Goal: Task Accomplishment & Management: Use online tool/utility

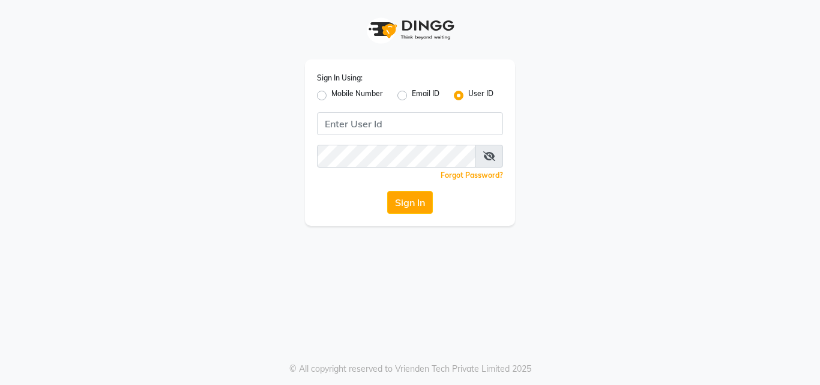
click at [331, 98] on label "Mobile Number" at bounding box center [357, 95] width 52 height 14
click at [331, 96] on input "Mobile Number" at bounding box center [335, 92] width 8 height 8
radio input "true"
radio input "false"
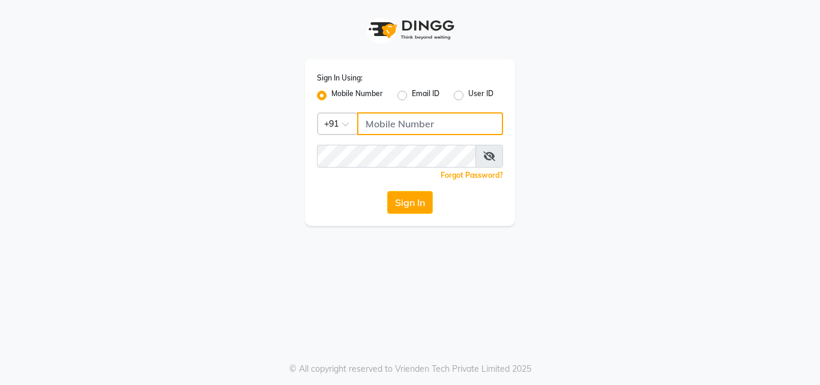
click at [379, 128] on input "Username" at bounding box center [430, 123] width 146 height 23
click at [387, 191] on button "Sign In" at bounding box center [410, 202] width 46 height 23
type input "1"
type input "141061400"
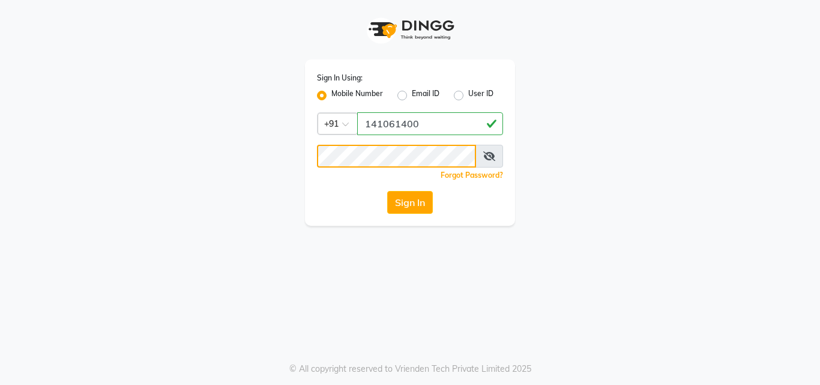
click at [387, 191] on button "Sign In" at bounding box center [410, 202] width 46 height 23
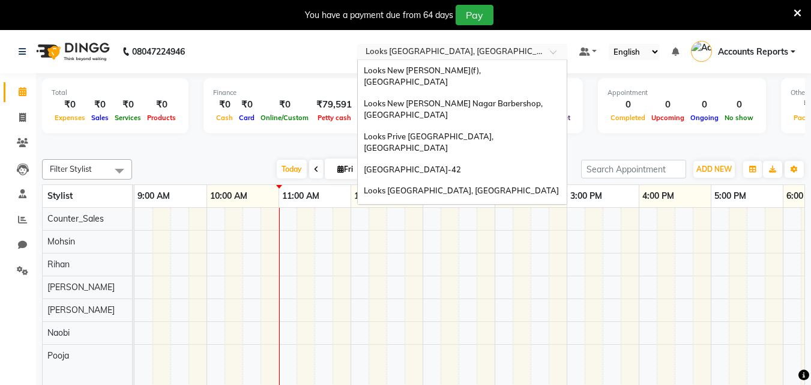
click at [458, 46] on div "× Looks Vega City, Bengaluru" at bounding box center [456, 52] width 181 height 12
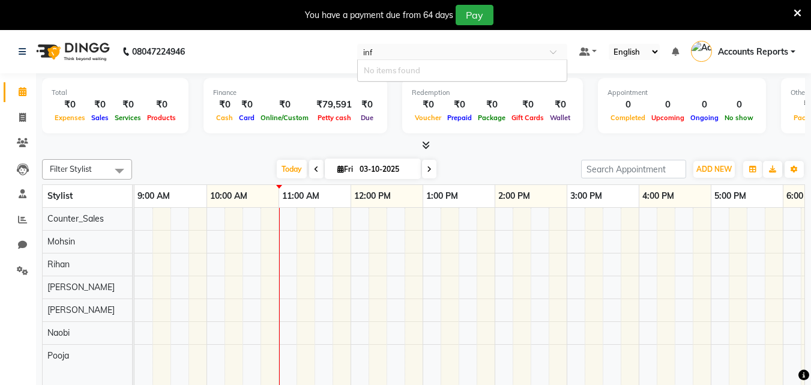
type input "in"
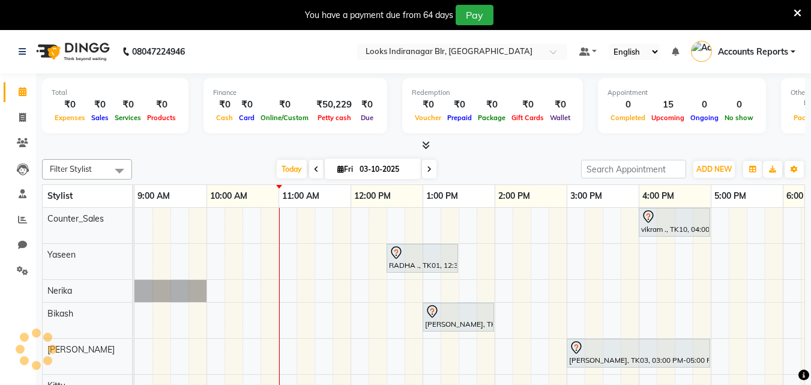
select select "en"
click at [16, 219] on span at bounding box center [22, 220] width 21 height 14
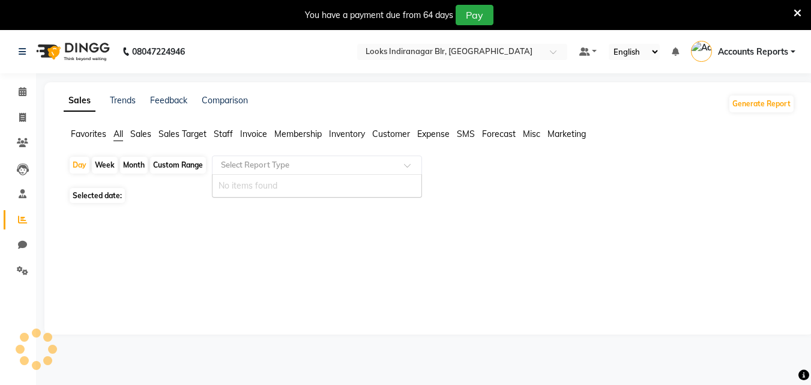
click at [241, 156] on div "Select Report Type" at bounding box center [317, 165] width 210 height 19
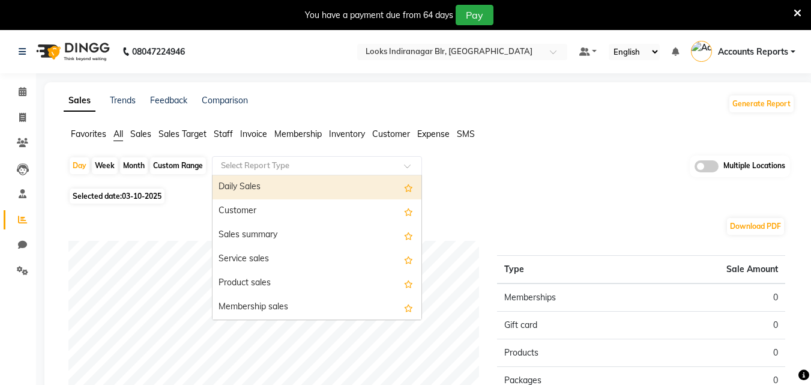
click at [238, 180] on div "Daily Sales" at bounding box center [317, 187] width 209 height 24
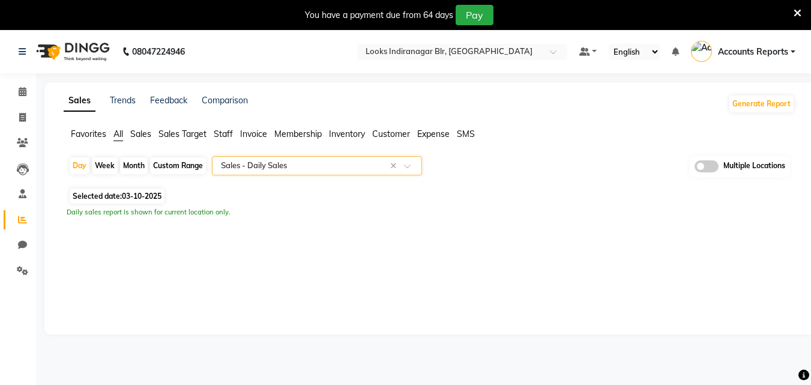
select select "full_report"
select select "csv"
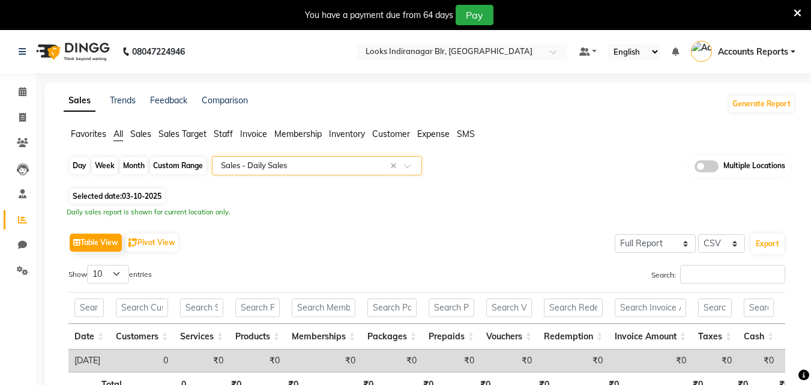
click at [76, 163] on div "Day" at bounding box center [80, 165] width 20 height 17
select select "10"
select select "2025"
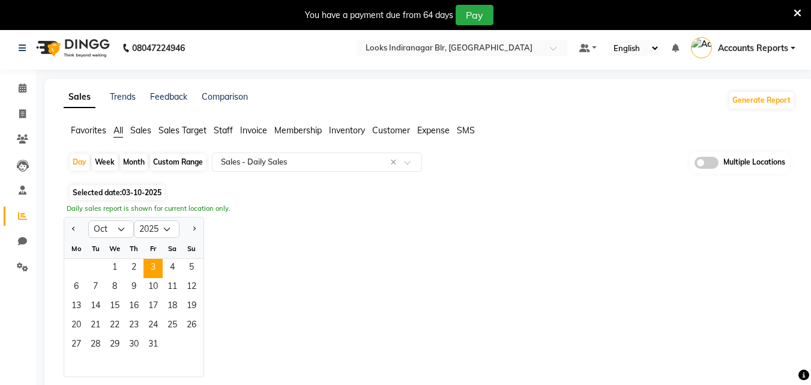
scroll to position [180, 0]
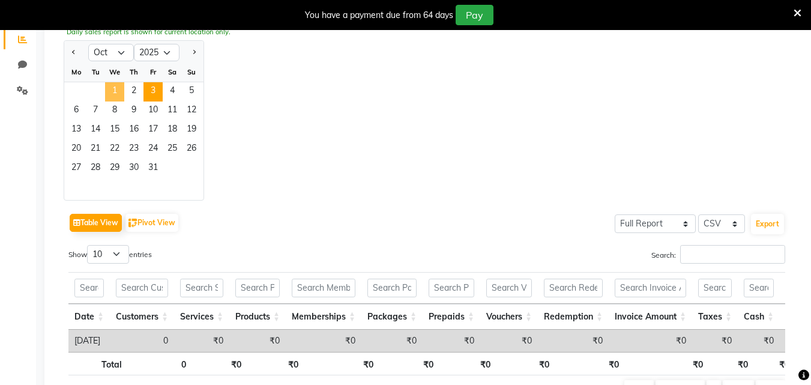
click at [120, 92] on span "1" at bounding box center [114, 91] width 19 height 19
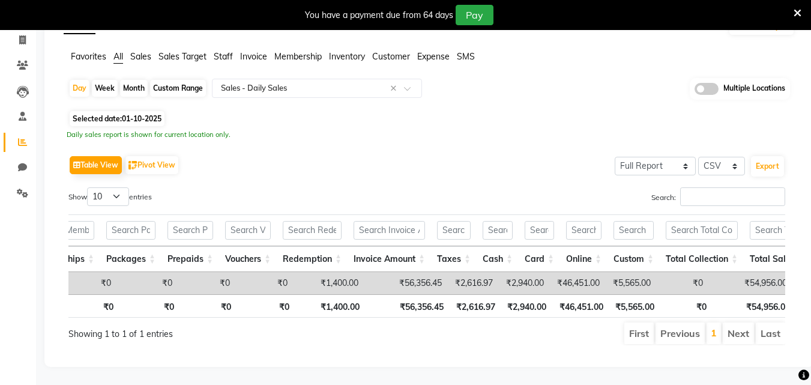
scroll to position [0, 0]
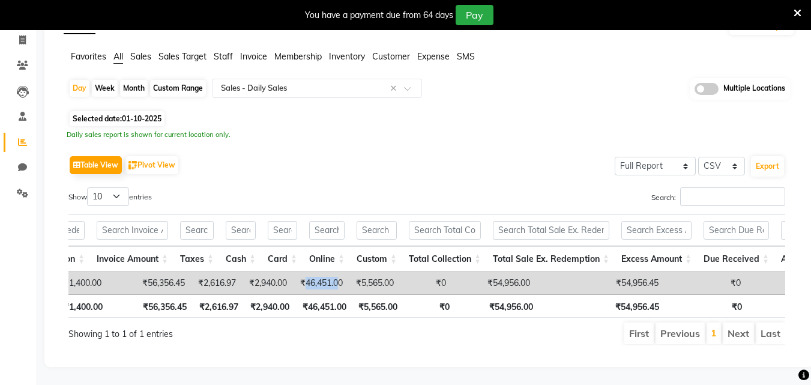
drag, startPoint x: 306, startPoint y: 262, endPoint x: 341, endPoint y: 269, distance: 35.4
click at [341, 272] on td "₹46,451.00" at bounding box center [321, 283] width 56 height 22
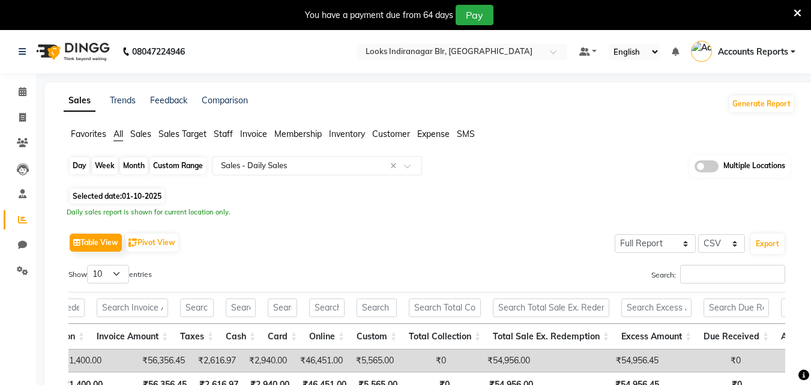
click at [82, 166] on div "Day" at bounding box center [80, 165] width 20 height 17
select select "10"
select select "2025"
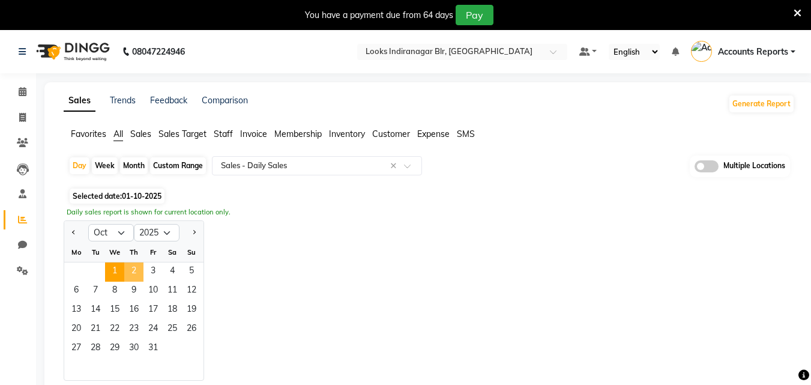
click at [139, 269] on span "2" at bounding box center [133, 271] width 19 height 19
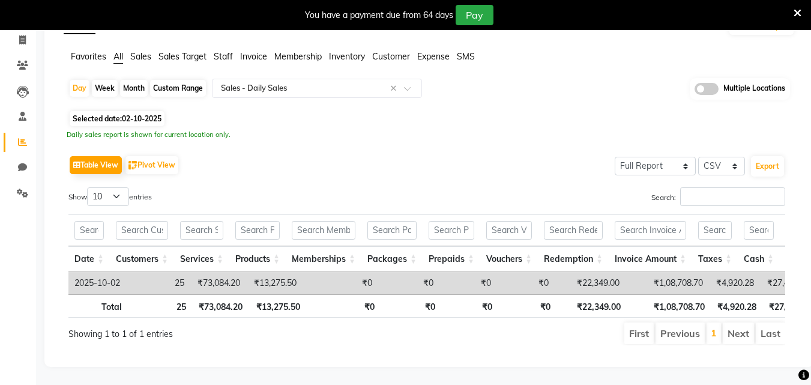
scroll to position [95, 0]
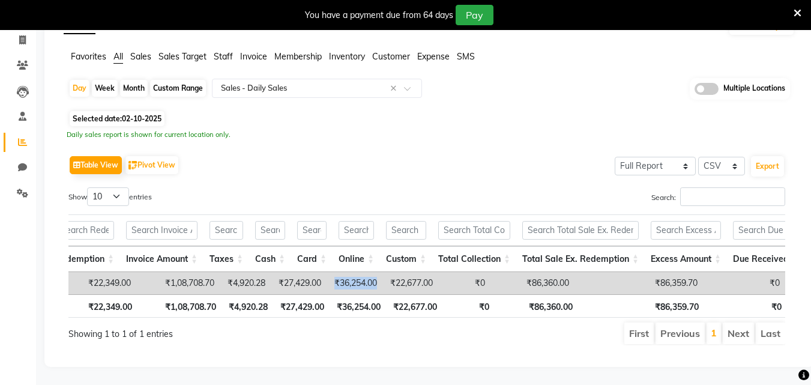
drag, startPoint x: 336, startPoint y: 260, endPoint x: 385, endPoint y: 265, distance: 49.5
click at [383, 272] on td "₹36,254.00" at bounding box center [355, 283] width 56 height 22
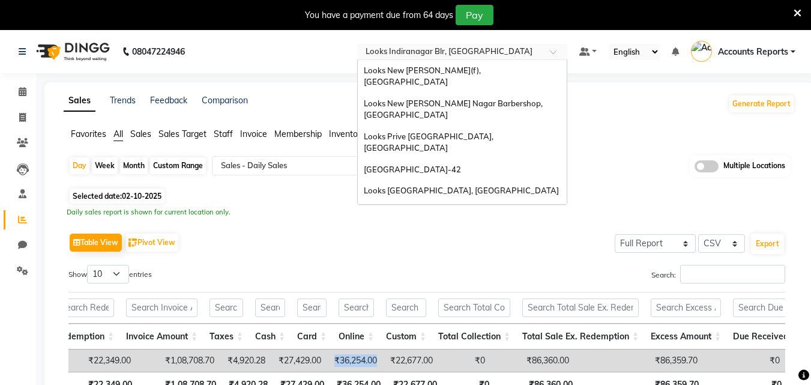
click at [435, 54] on input "text" at bounding box center [450, 53] width 174 height 12
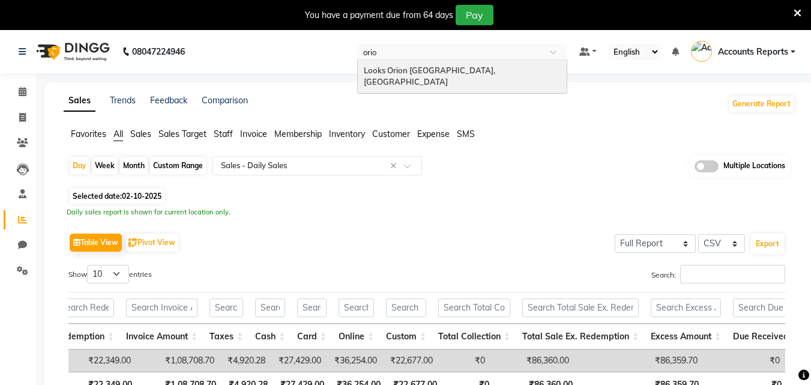
type input "orion"
click at [435, 69] on span "Looks Orion East Mall, Bengaluru" at bounding box center [430, 76] width 133 height 22
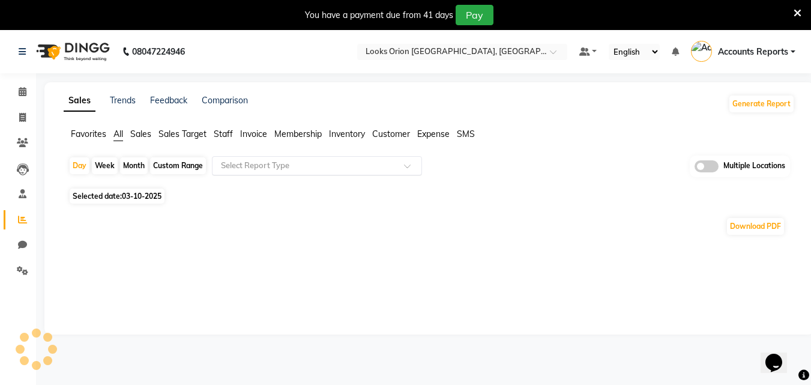
click at [325, 160] on input "text" at bounding box center [305, 166] width 173 height 12
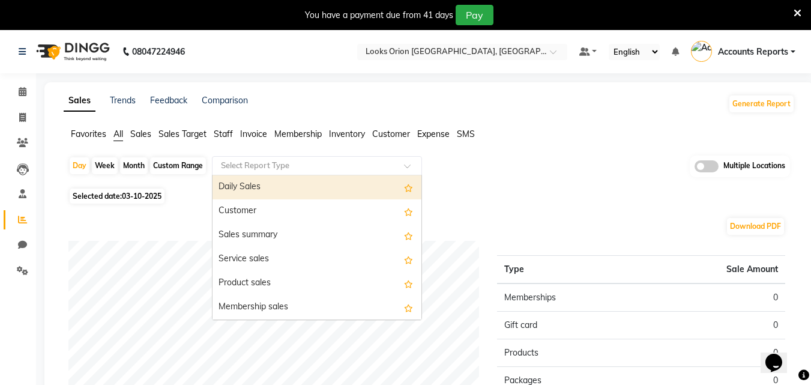
click at [270, 189] on div "Daily Sales" at bounding box center [317, 187] width 209 height 24
select select "filtered_report"
select select "pdf"
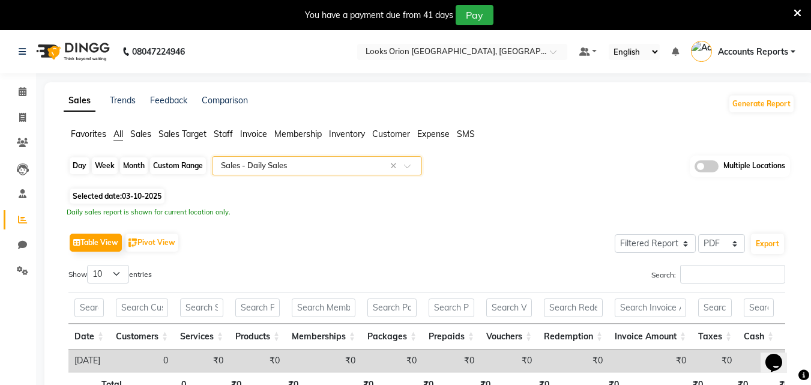
click at [81, 171] on div "Day" at bounding box center [80, 165] width 20 height 17
select select "10"
select select "2025"
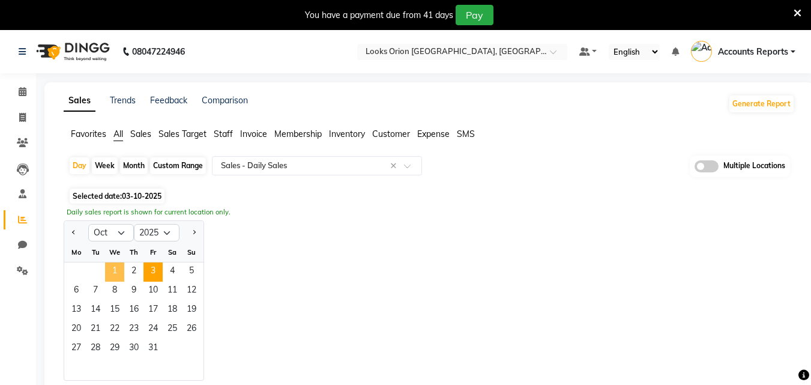
click at [115, 269] on span "1" at bounding box center [114, 271] width 19 height 19
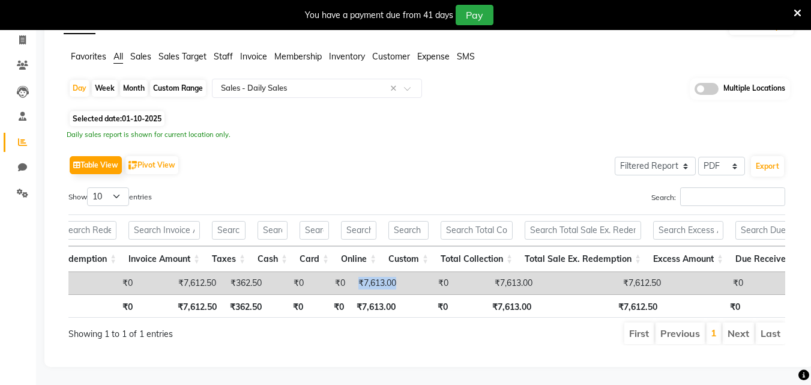
drag, startPoint x: 354, startPoint y: 259, endPoint x: 420, endPoint y: 264, distance: 66.9
click at [420, 272] on tr "2025-10-01 4 ₹7,612.50 ₹0 ₹0 ₹0 ₹0 ₹0 ₹0 ₹7,612.50 ₹362.50 ₹0 ₹0 ₹7,613.00 ₹0 ₹…" at bounding box center [669, 283] width 2174 height 22
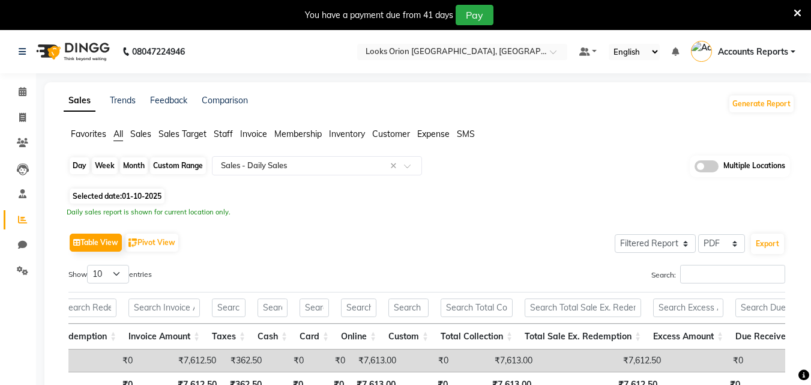
click at [81, 160] on div "Day" at bounding box center [80, 165] width 20 height 17
select select "10"
select select "2025"
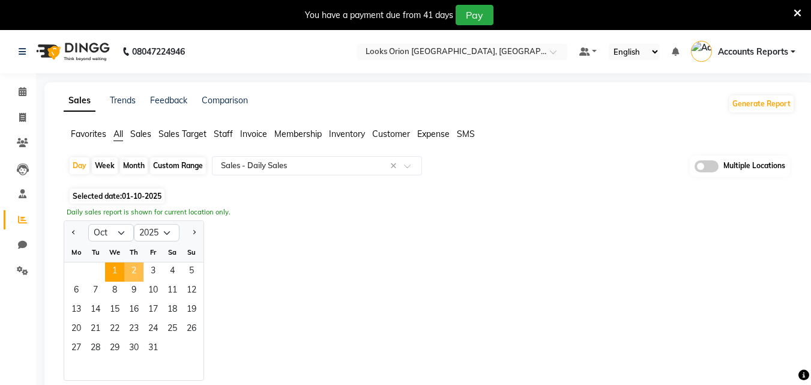
click at [139, 266] on span "2" at bounding box center [133, 271] width 19 height 19
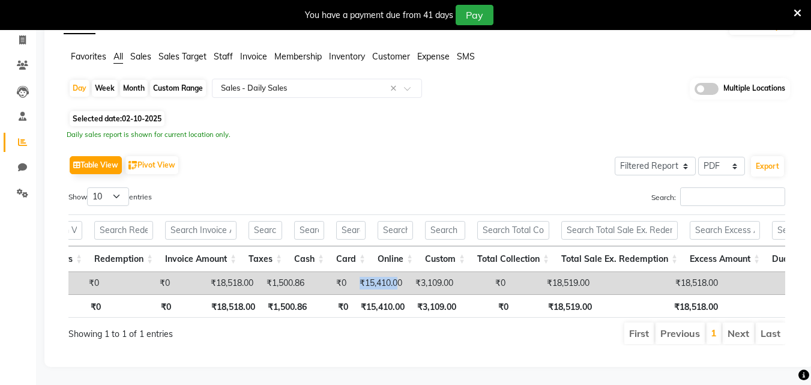
drag, startPoint x: 363, startPoint y: 263, endPoint x: 400, endPoint y: 270, distance: 37.8
click at [400, 272] on td "₹15,410.00" at bounding box center [380, 283] width 56 height 22
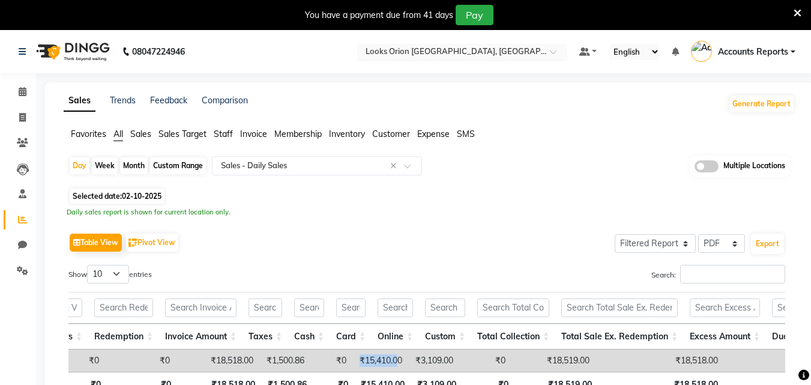
click at [430, 50] on input "text" at bounding box center [450, 53] width 174 height 12
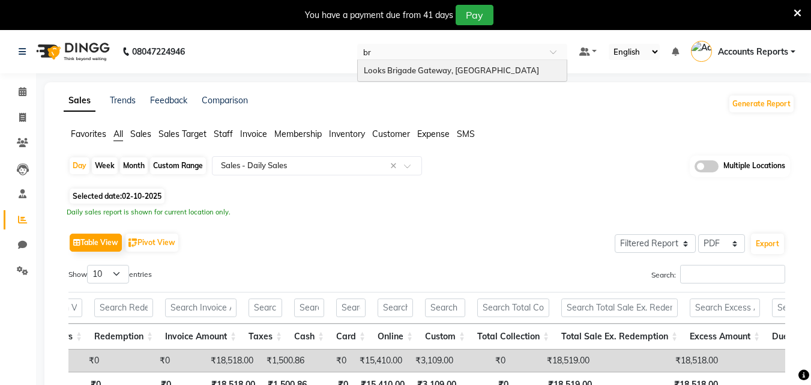
type input "bri"
click at [429, 67] on span "Looks Brigade Gateway, Bengaluru" at bounding box center [451, 70] width 175 height 10
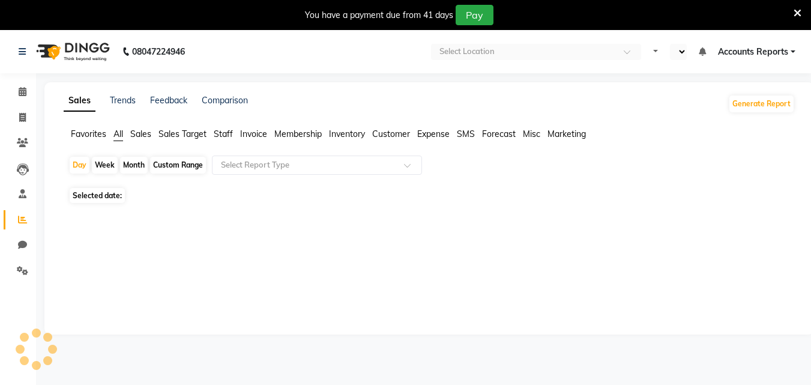
select select "en"
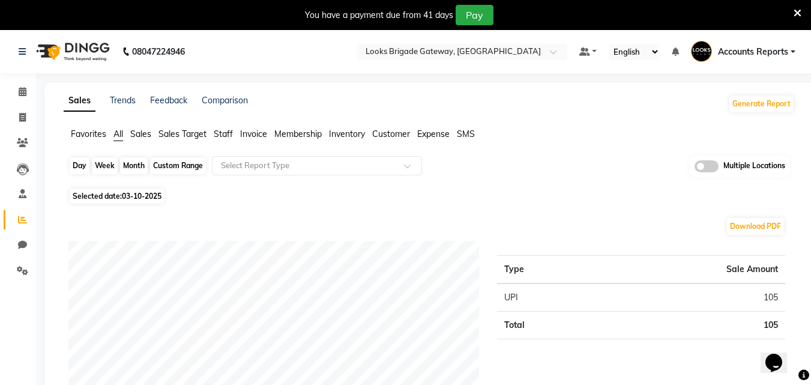
click at [83, 165] on div "Day" at bounding box center [80, 165] width 20 height 17
select select "10"
select select "2025"
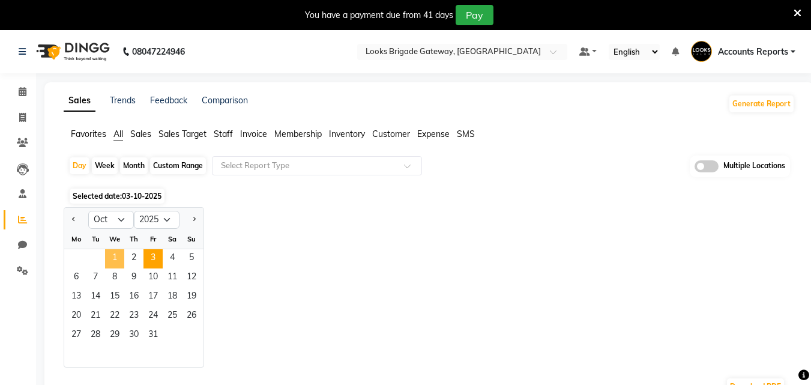
click at [109, 258] on span "1" at bounding box center [114, 258] width 19 height 19
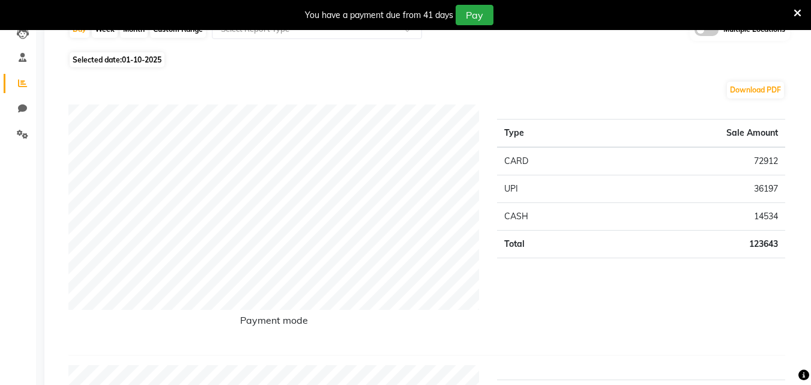
scroll to position [120, 0]
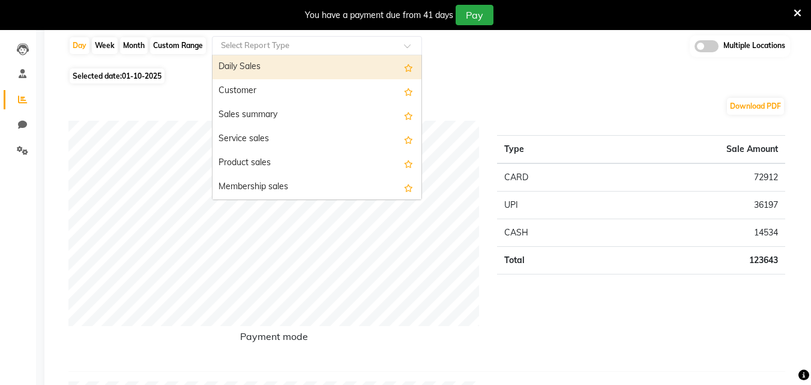
click at [253, 38] on div "Select Report Type" at bounding box center [317, 45] width 210 height 19
click at [254, 65] on div "Daily Sales" at bounding box center [317, 67] width 209 height 24
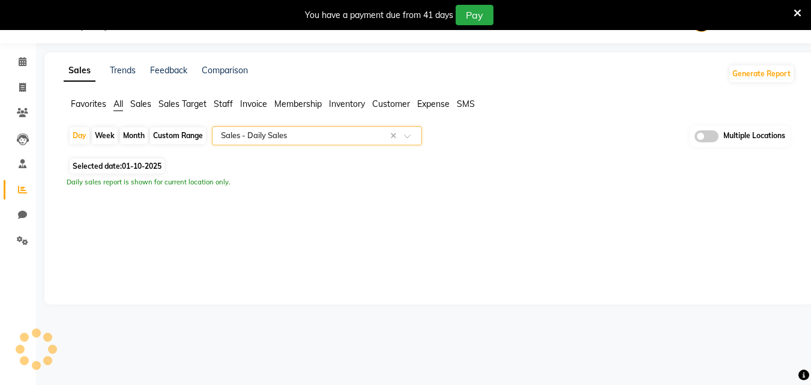
scroll to position [30, 0]
select select "full_report"
select select "pdf"
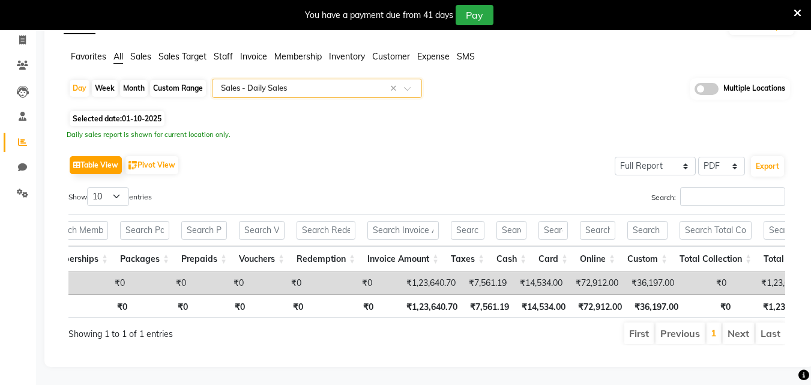
scroll to position [0, 0]
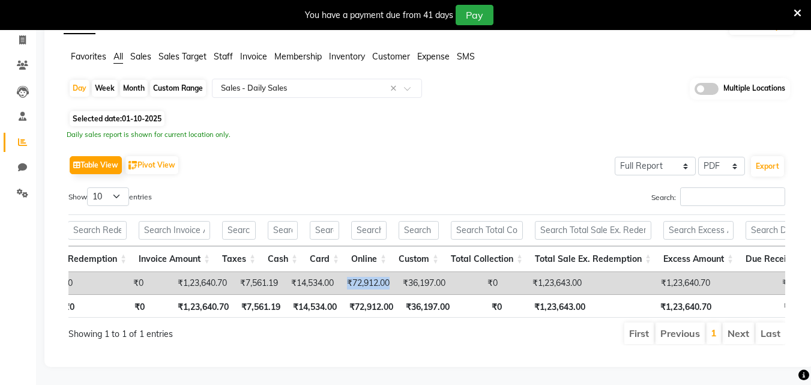
drag, startPoint x: 349, startPoint y: 264, endPoint x: 391, endPoint y: 265, distance: 42.0
click at [391, 272] on td "₹72,912.00" at bounding box center [368, 283] width 56 height 22
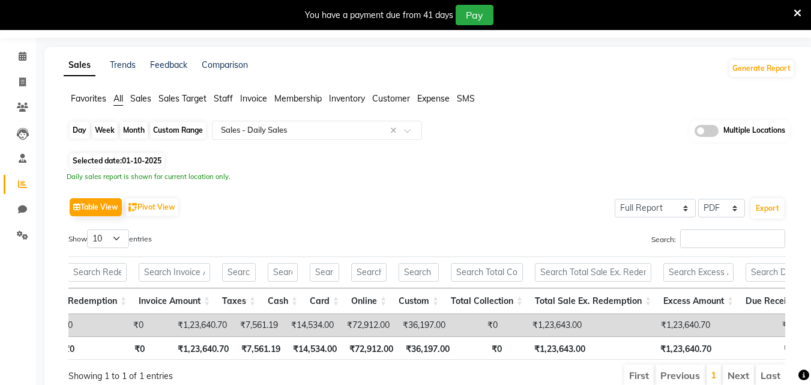
click at [84, 125] on div "Day" at bounding box center [80, 130] width 20 height 17
select select "10"
select select "2025"
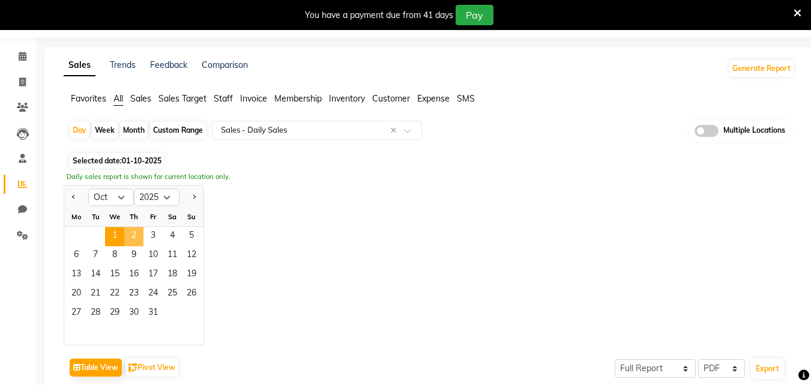
click at [137, 230] on span "2" at bounding box center [133, 236] width 19 height 19
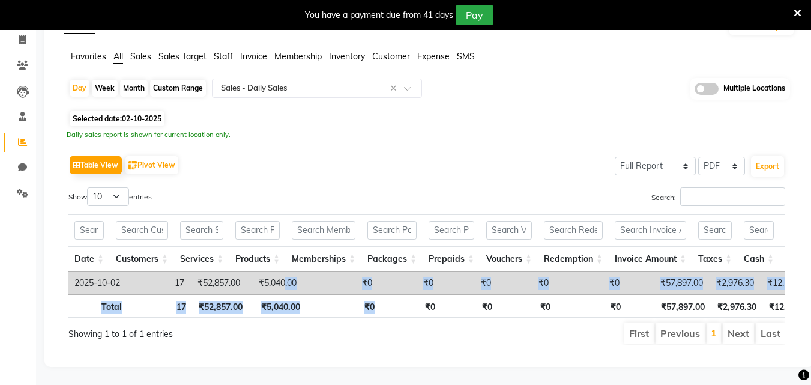
drag, startPoint x: 288, startPoint y: 276, endPoint x: 367, endPoint y: 285, distance: 79.8
click at [381, 285] on div "Date Customers Services Products Memberships Packages Prepaids Vouchers Redempt…" at bounding box center [426, 266] width 717 height 110
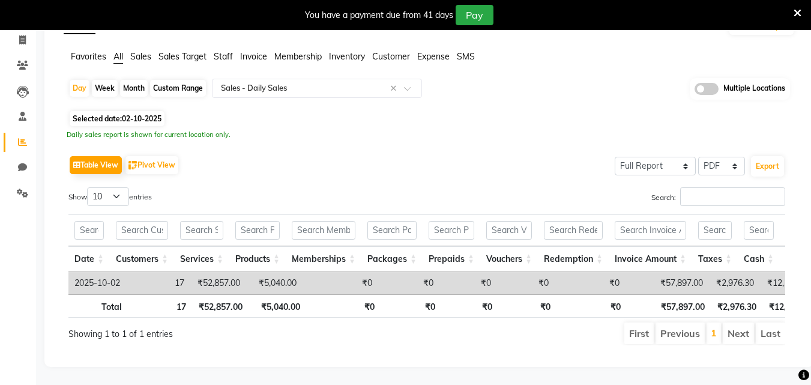
drag, startPoint x: 360, startPoint y: 160, endPoint x: 339, endPoint y: 233, distance: 75.5
click at [360, 160] on div "Table View Pivot View Select Full Report Filtered Report Select CSV PDF Export …" at bounding box center [426, 249] width 717 height 193
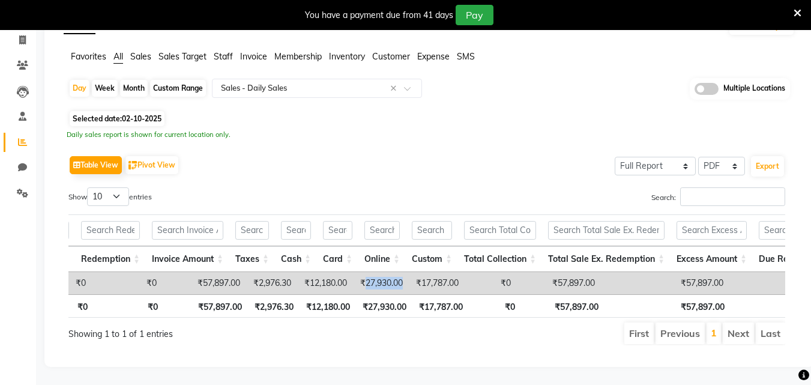
drag, startPoint x: 370, startPoint y: 261, endPoint x: 418, endPoint y: 262, distance: 48.6
click at [418, 272] on tr "2025-10-02 17 ₹52,857.00 ₹5,040.00 ₹0 ₹0 ₹0 ₹0 ₹0 ₹57,897.00 ₹2,976.30 ₹12,180.…" at bounding box center [712, 283] width 2213 height 22
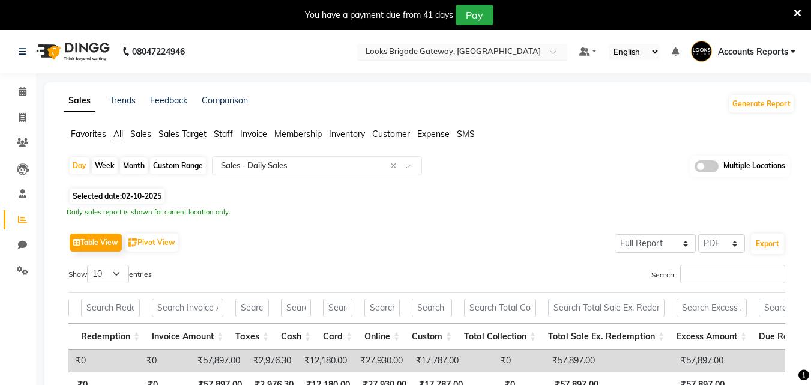
click at [436, 53] on input "text" at bounding box center [450, 53] width 174 height 12
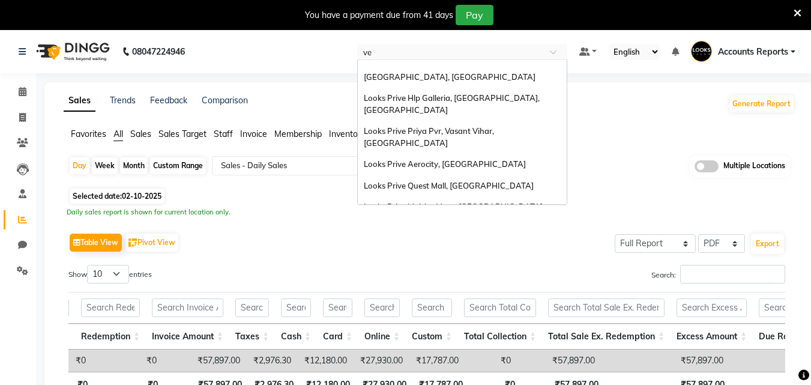
type input "veg"
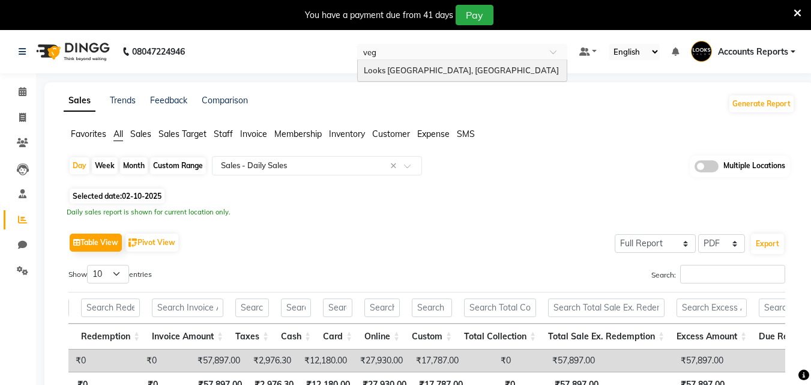
click at [425, 67] on span "Looks [GEOGRAPHIC_DATA], [GEOGRAPHIC_DATA]" at bounding box center [461, 70] width 195 height 10
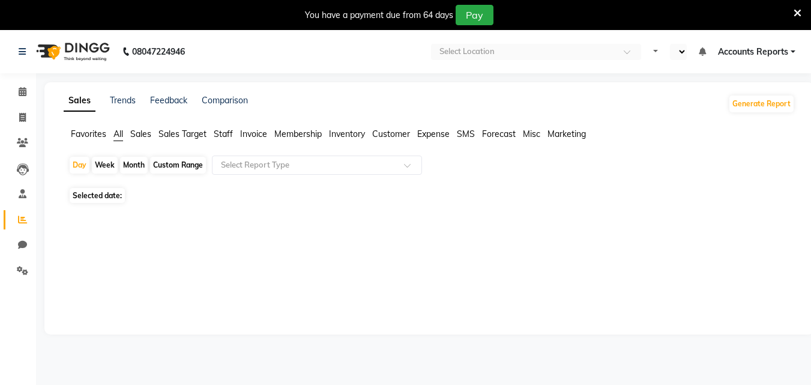
select select "en"
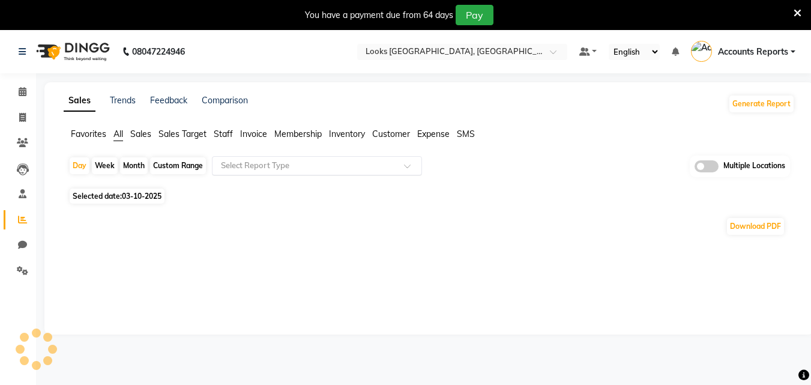
click at [297, 170] on input "text" at bounding box center [305, 166] width 173 height 12
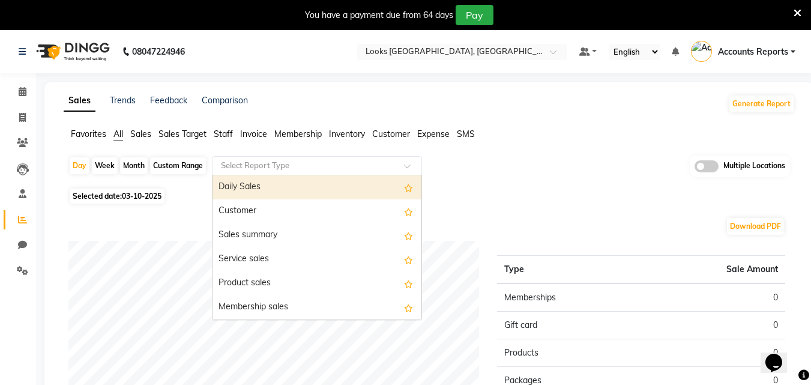
click at [270, 190] on div "Daily Sales" at bounding box center [317, 187] width 209 height 24
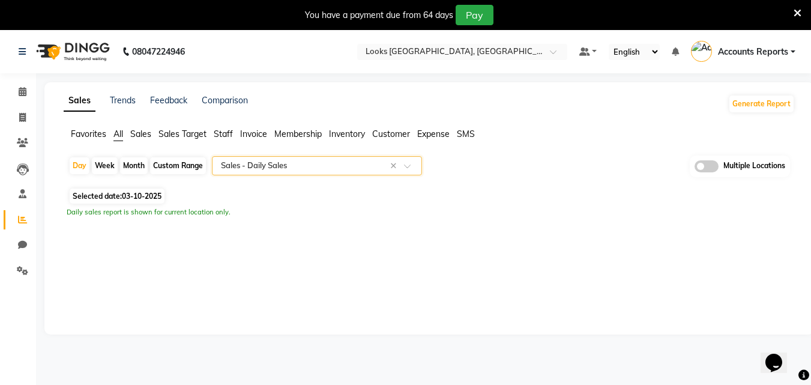
select select "full_report"
select select "csv"
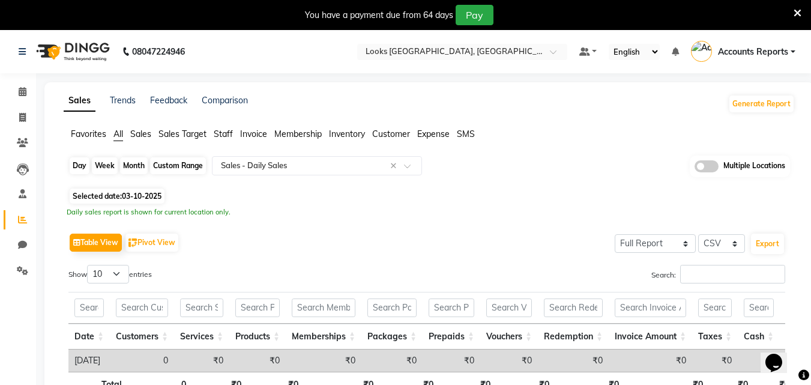
click at [81, 165] on div "Day" at bounding box center [80, 165] width 20 height 17
select select "10"
select select "2025"
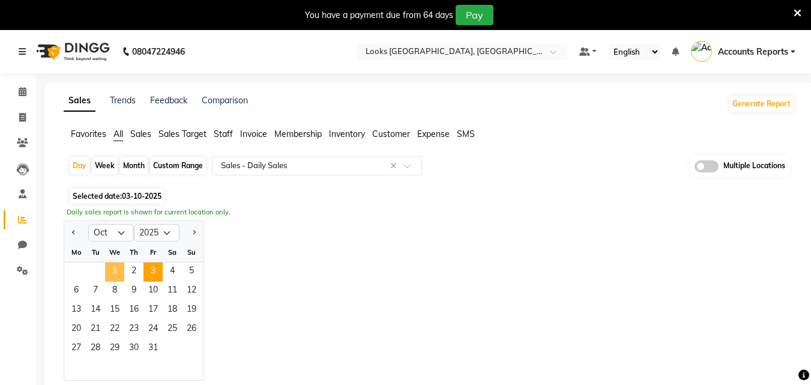
click at [118, 263] on span "1" at bounding box center [114, 271] width 19 height 19
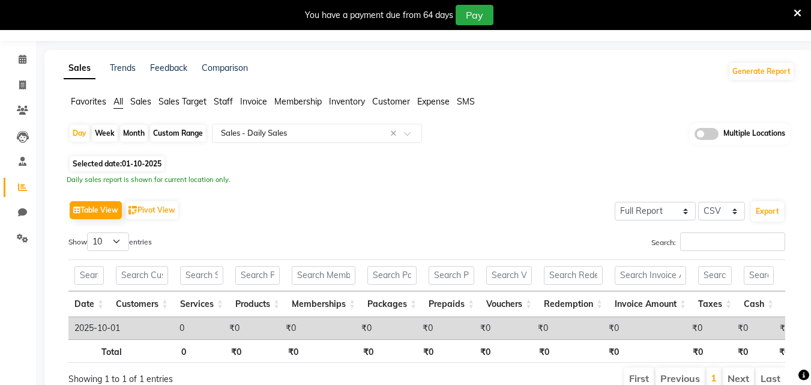
scroll to position [95, 0]
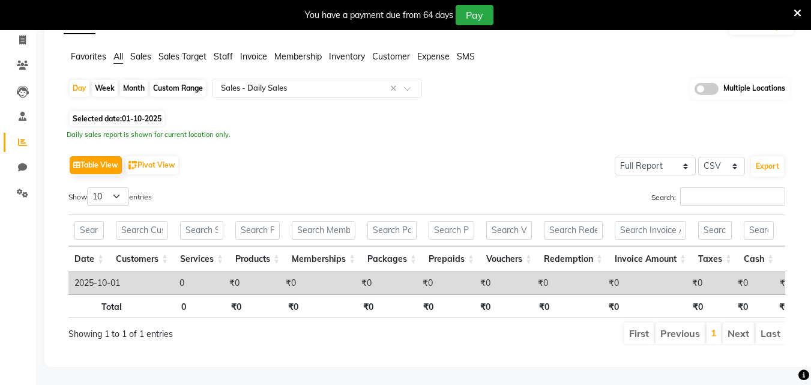
click at [325, 187] on div "Show 10 25 50 100 entries" at bounding box center [242, 198] width 349 height 23
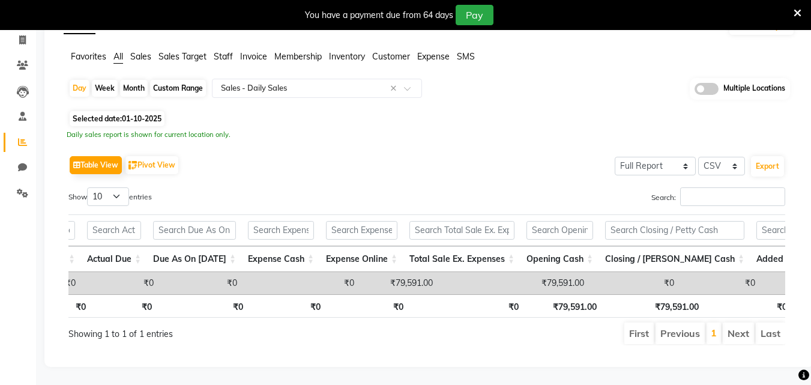
scroll to position [0, 0]
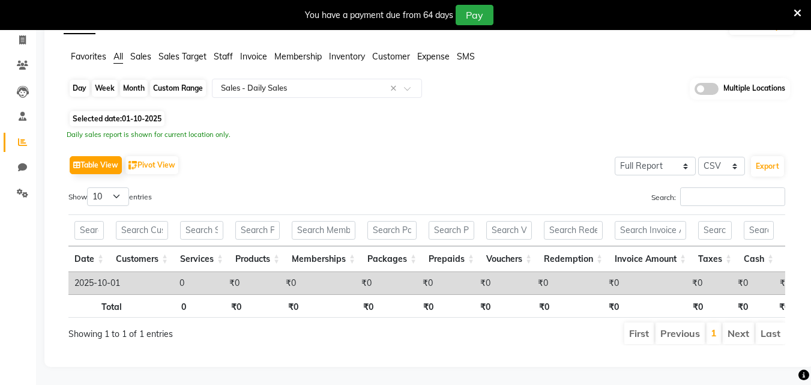
click at [82, 80] on div "Day" at bounding box center [80, 88] width 20 height 17
select select "10"
select select "2025"
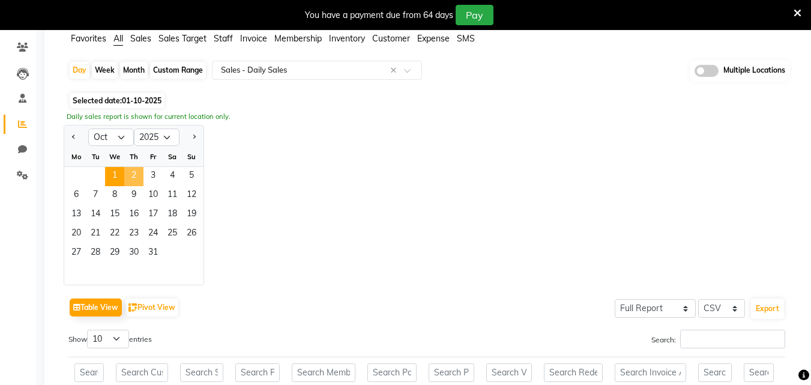
click at [134, 168] on span "2" at bounding box center [133, 176] width 19 height 19
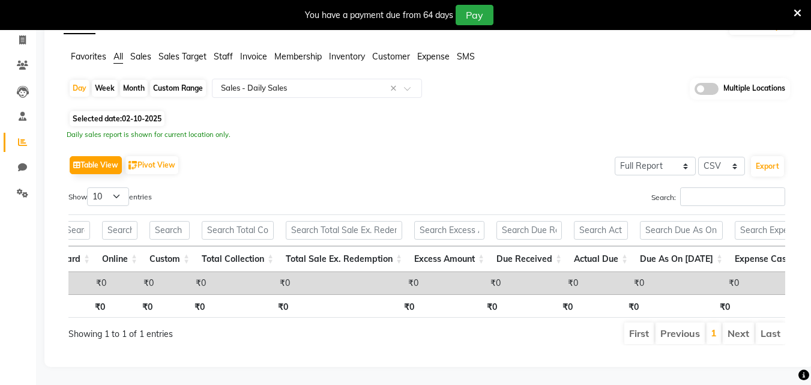
scroll to position [0, 1389]
